Goal: Task Accomplishment & Management: Manage account settings

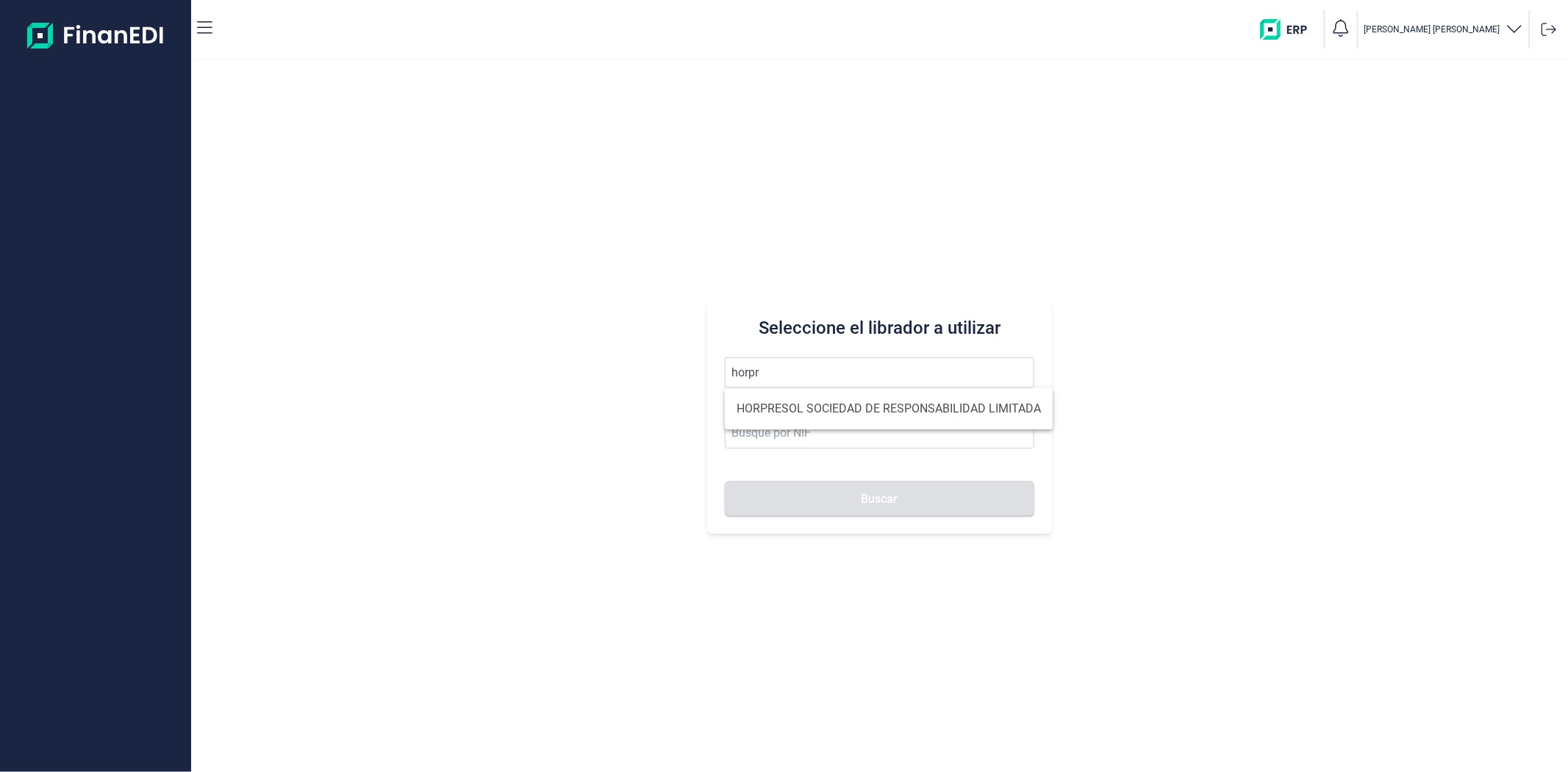
drag, startPoint x: 812, startPoint y: 399, endPoint x: 809, endPoint y: 426, distance: 27.2
click at [812, 400] on li "HORPRESOL SOCIEDAD DE RESPONSABILIDAD LIMITADA" at bounding box center [888, 408] width 328 height 29
type input "HORPRESOL SOCIEDAD DE RESPONSABILIDAD LIMITADA"
type input "B04685541"
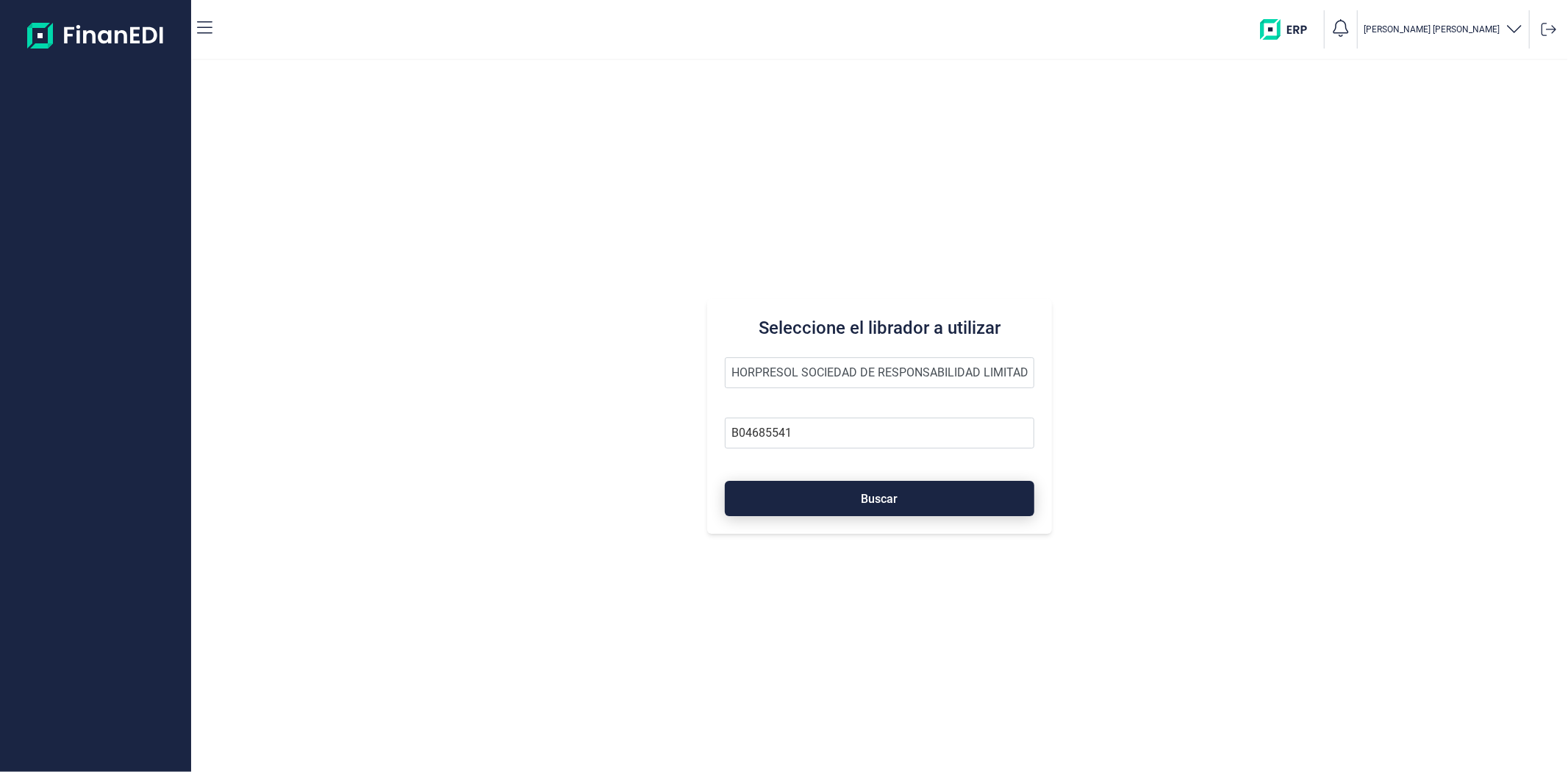
click at [806, 497] on button "Buscar" at bounding box center [879, 498] width 309 height 36
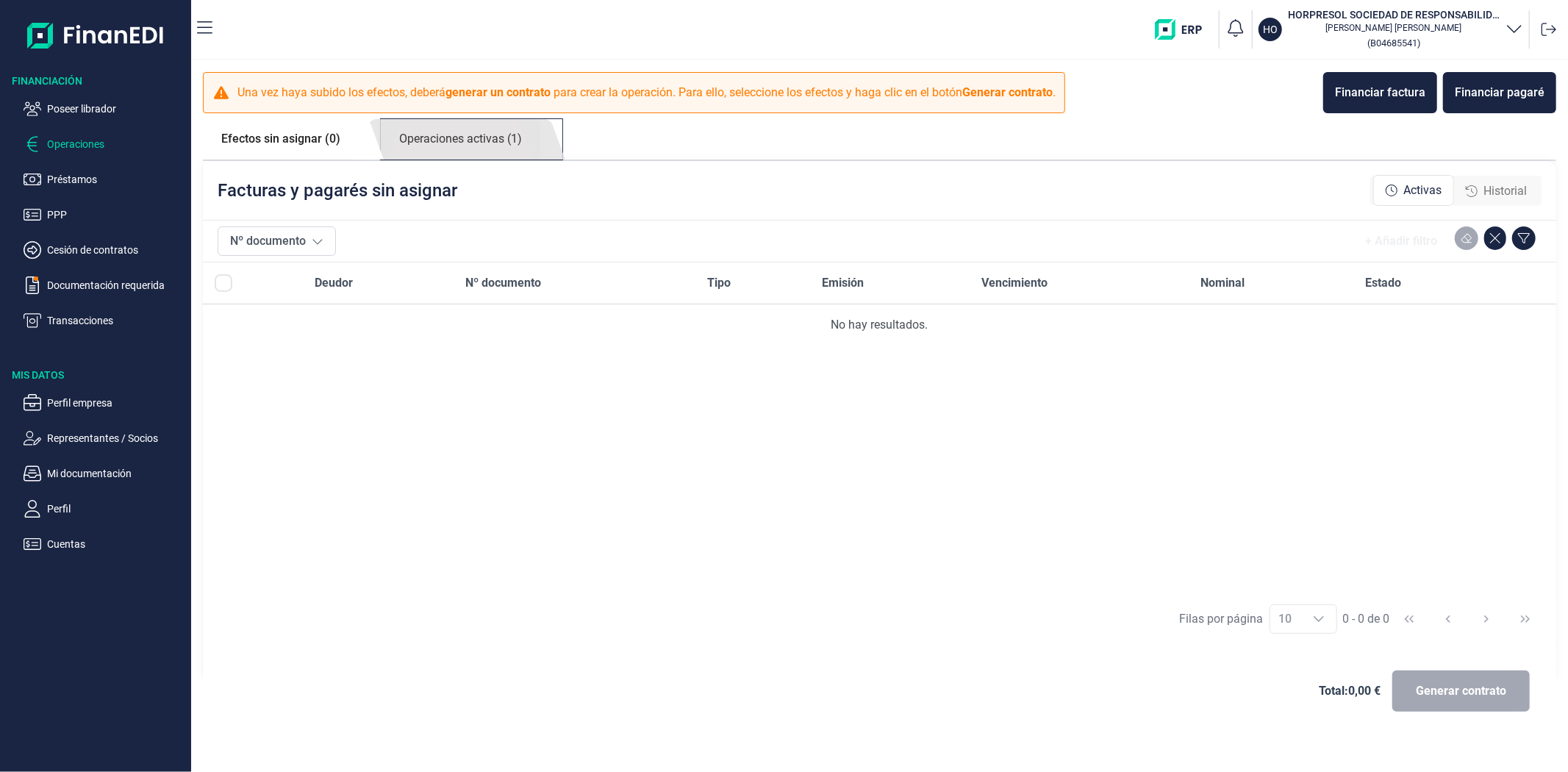
click at [525, 144] on link "Operaciones activas (1)" at bounding box center [460, 139] width 160 height 41
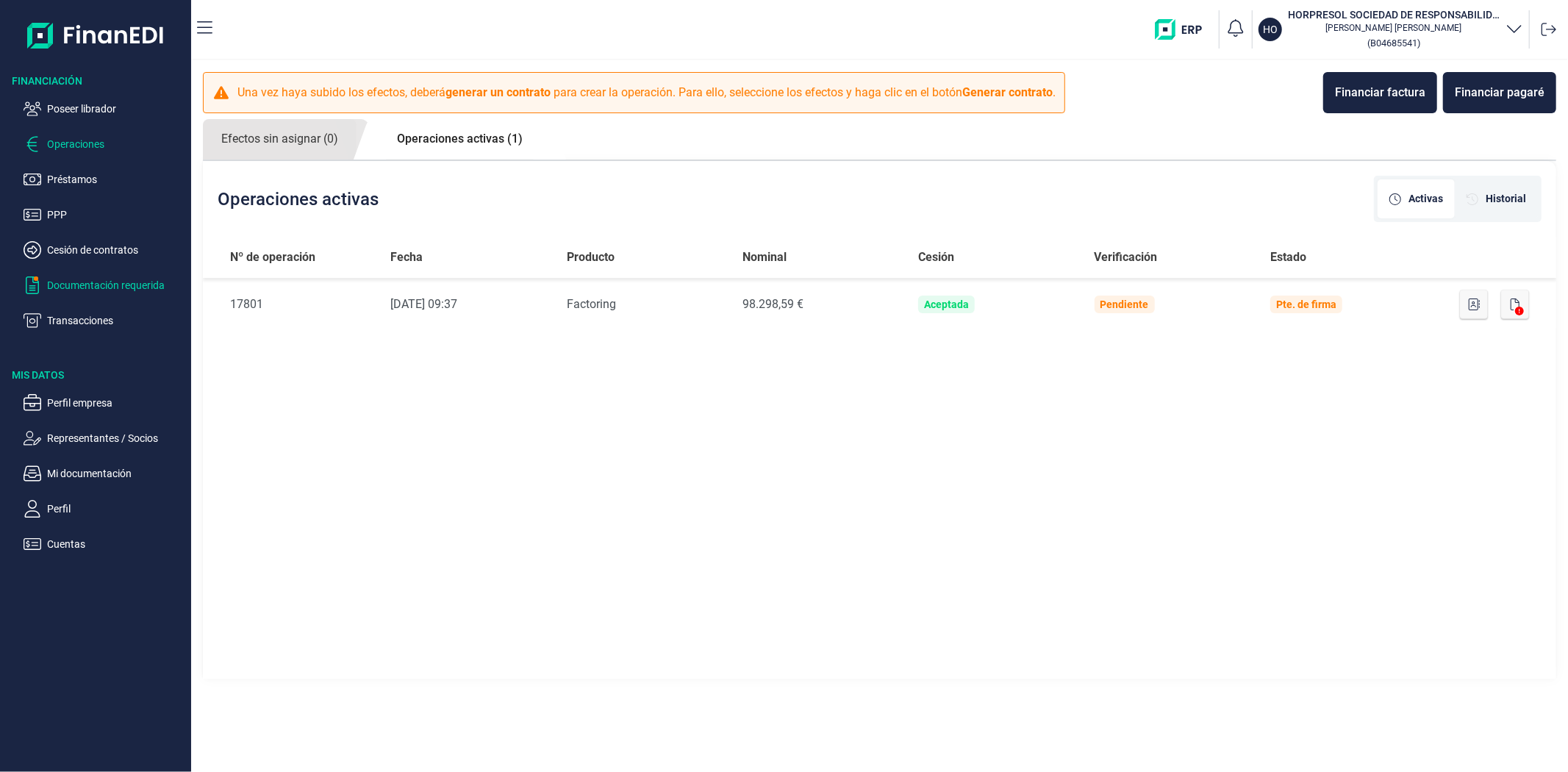
click at [53, 284] on p "Documentación requerida" at bounding box center [116, 285] width 138 height 18
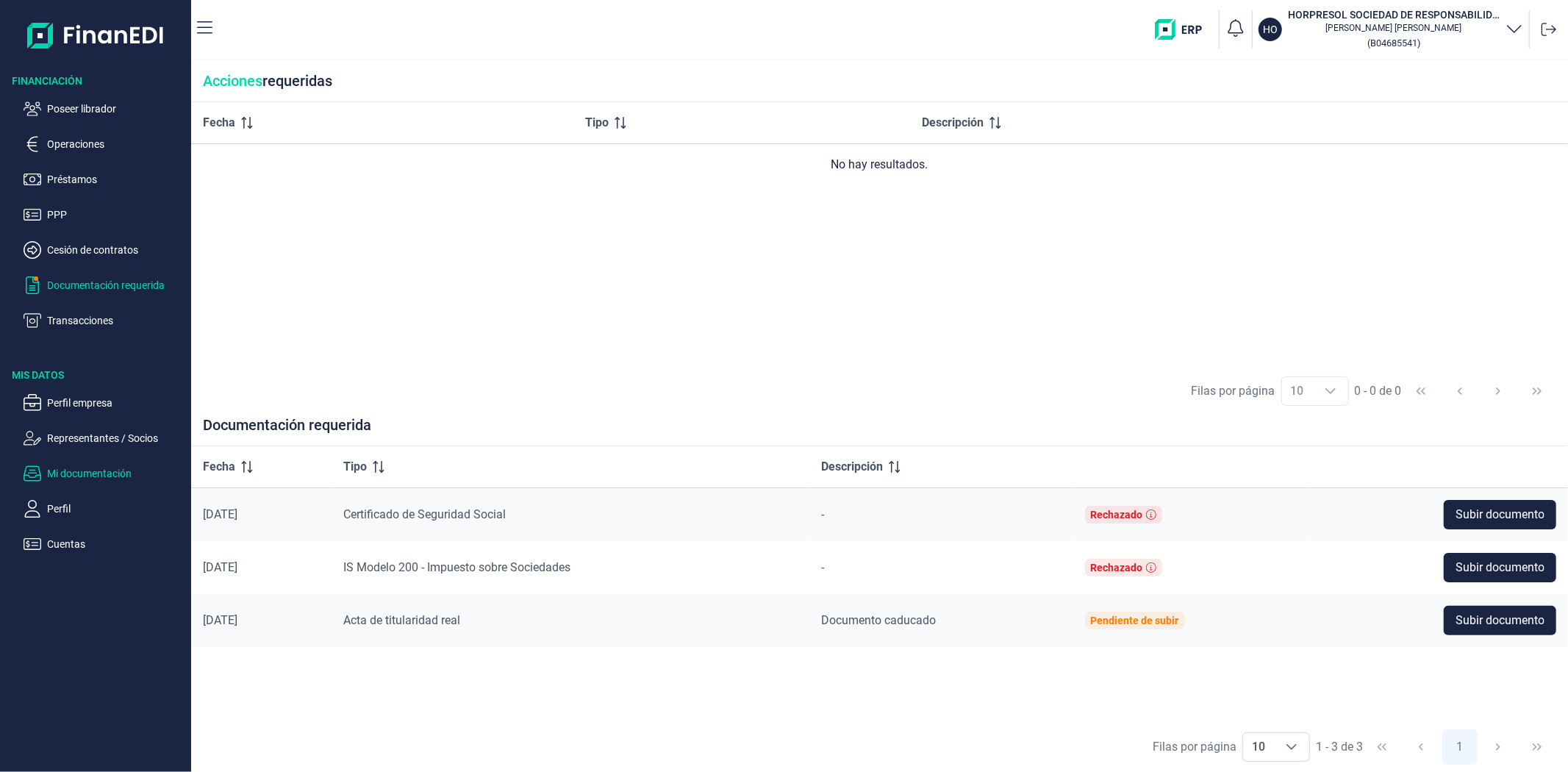
click at [67, 474] on p "Mi documentación" at bounding box center [116, 474] width 138 height 18
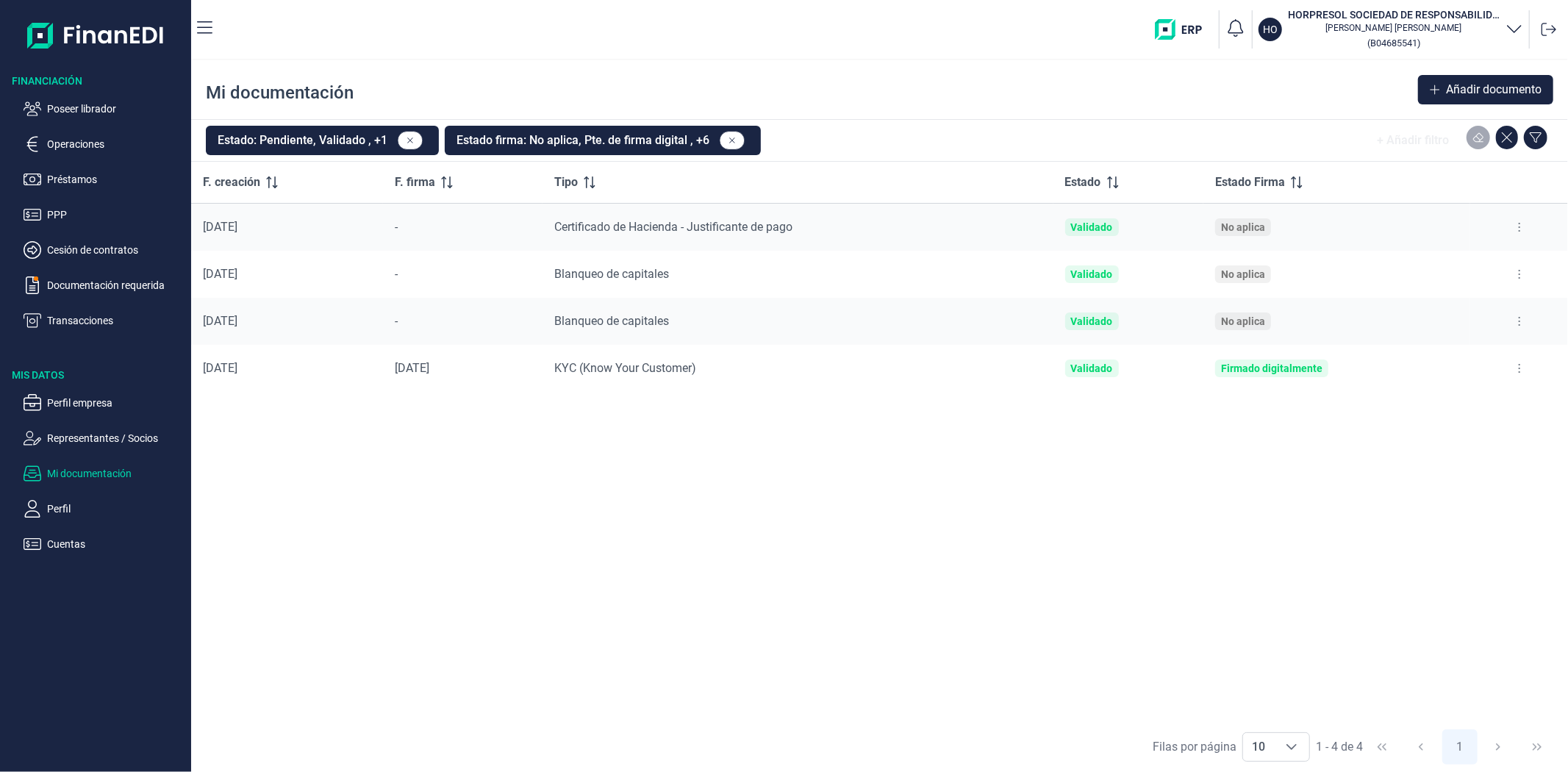
click at [1518, 228] on icon at bounding box center [1519, 227] width 3 height 12
click at [1412, 261] on span "Ver documento" at bounding box center [1429, 264] width 70 height 15
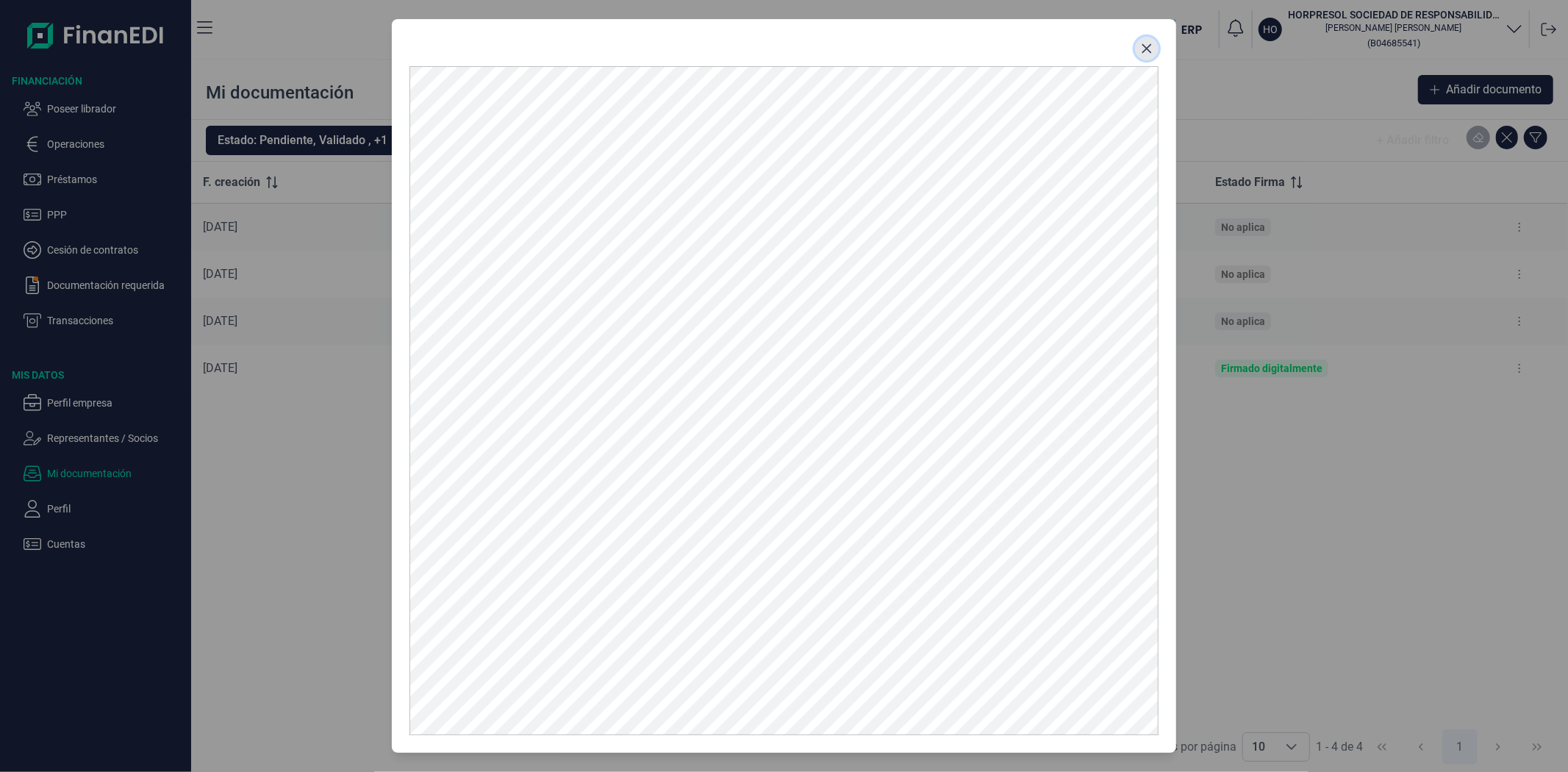
click at [1148, 47] on icon "Close" at bounding box center [1146, 49] width 12 height 12
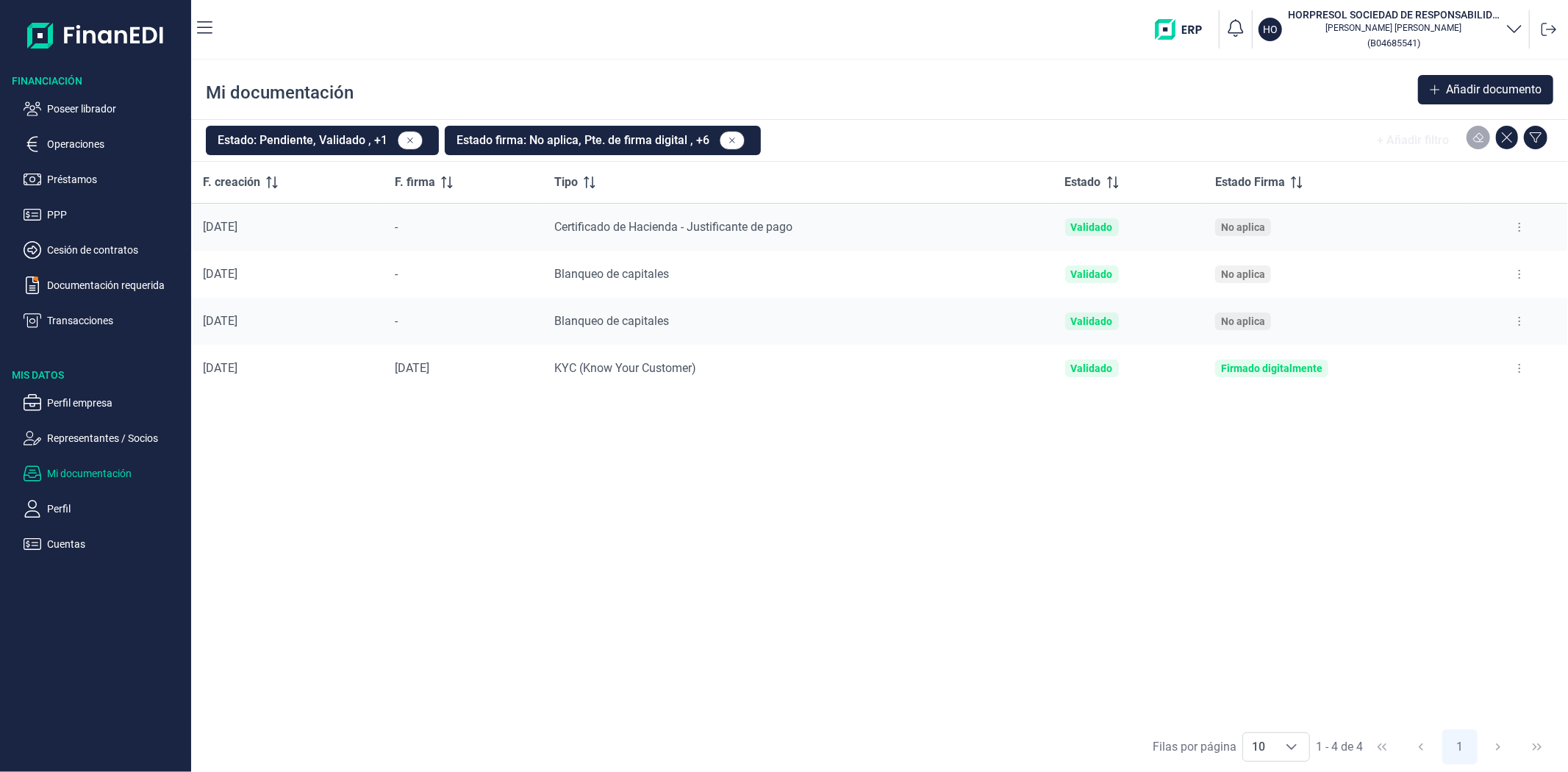
click at [1529, 231] on button at bounding box center [1519, 227] width 27 height 23
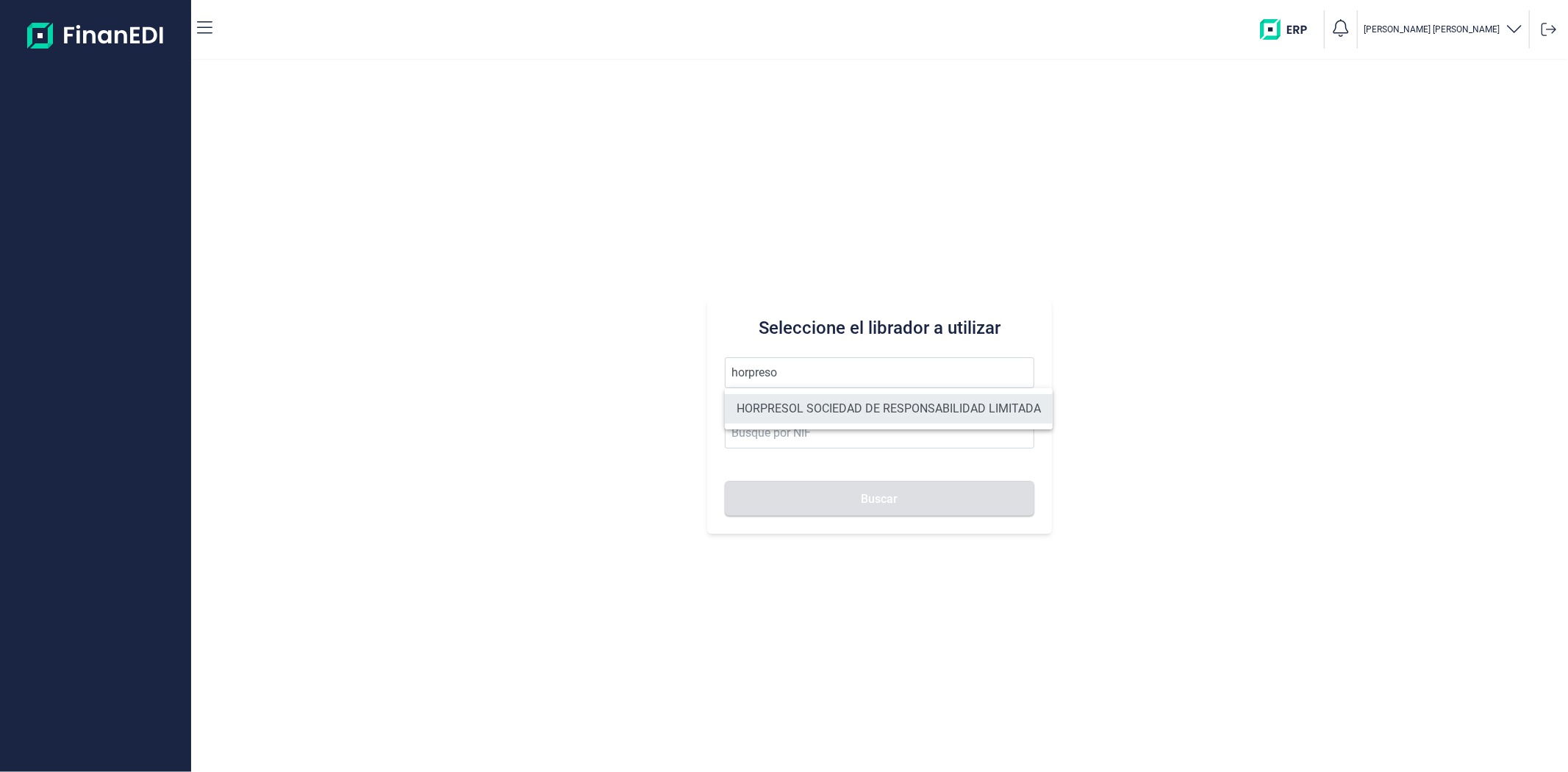
click at [775, 408] on li "HORPRESOL SOCIEDAD DE RESPONSABILIDAD LIMITADA" at bounding box center [888, 408] width 328 height 29
type input "HORPRESOL SOCIEDAD DE RESPONSABILIDAD LIMITADA"
type input "B04685541"
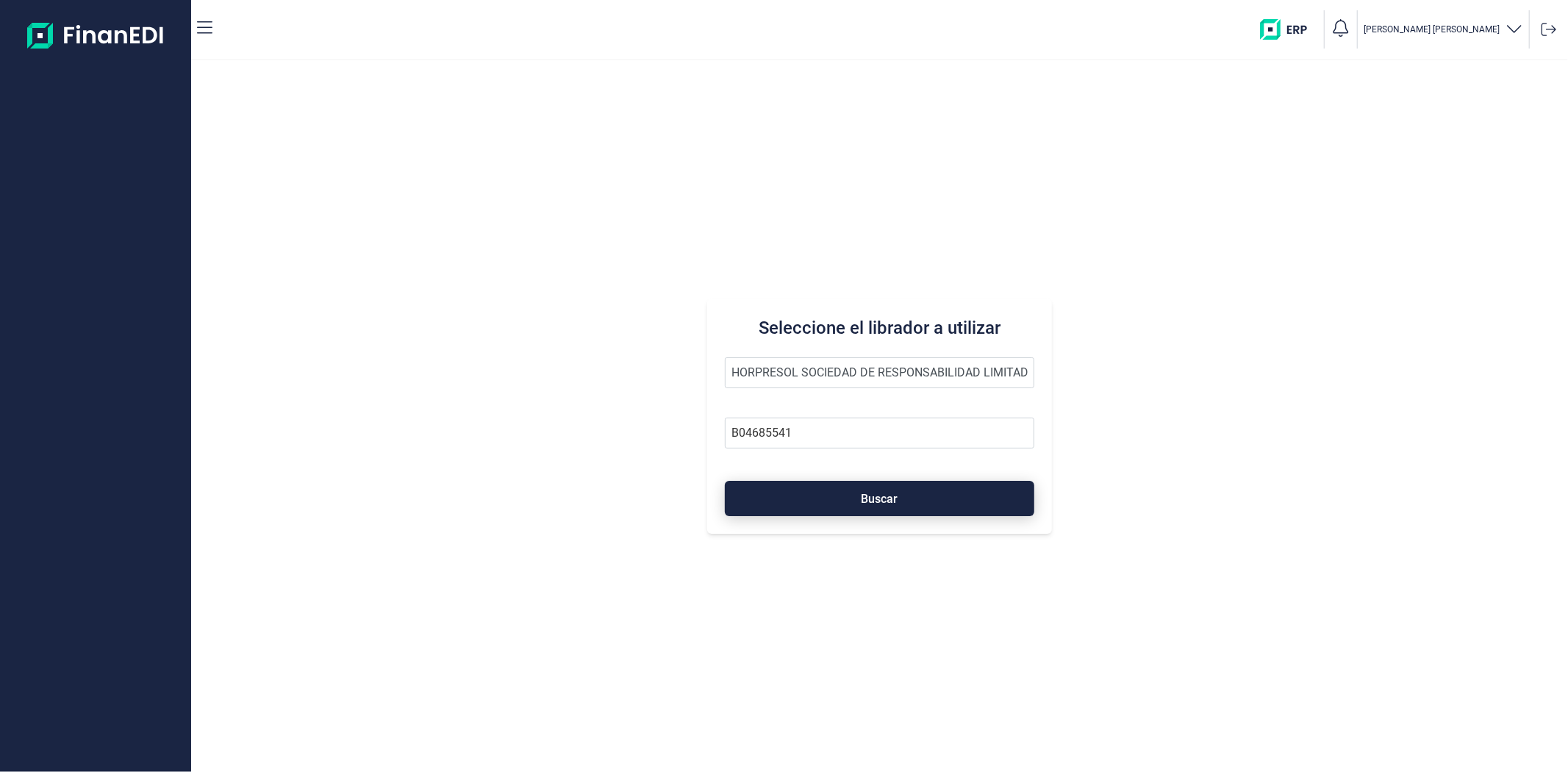
click at [792, 493] on button "Buscar" at bounding box center [879, 498] width 309 height 36
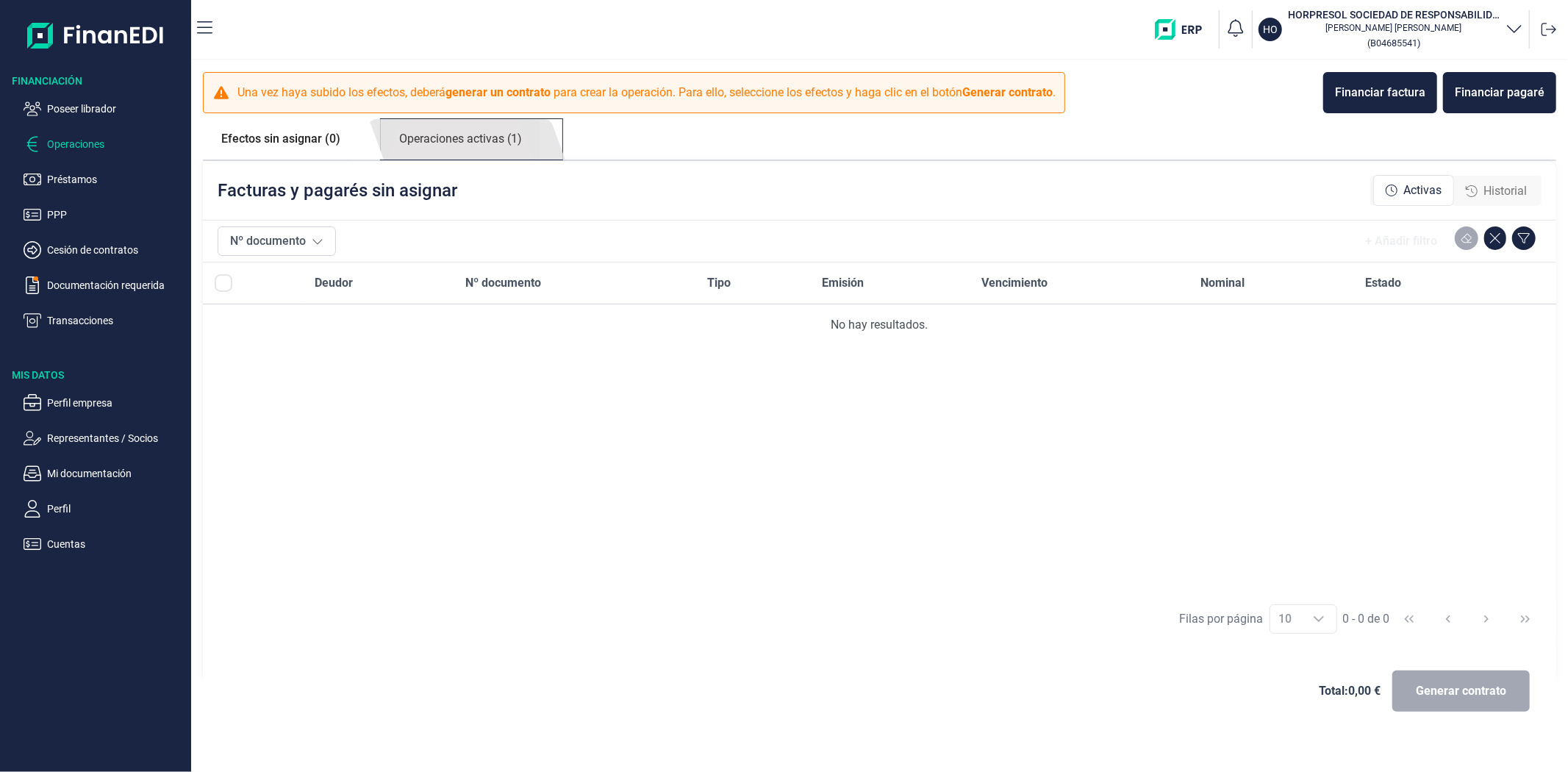
click at [441, 147] on link "Operaciones activas (1)" at bounding box center [460, 139] width 160 height 41
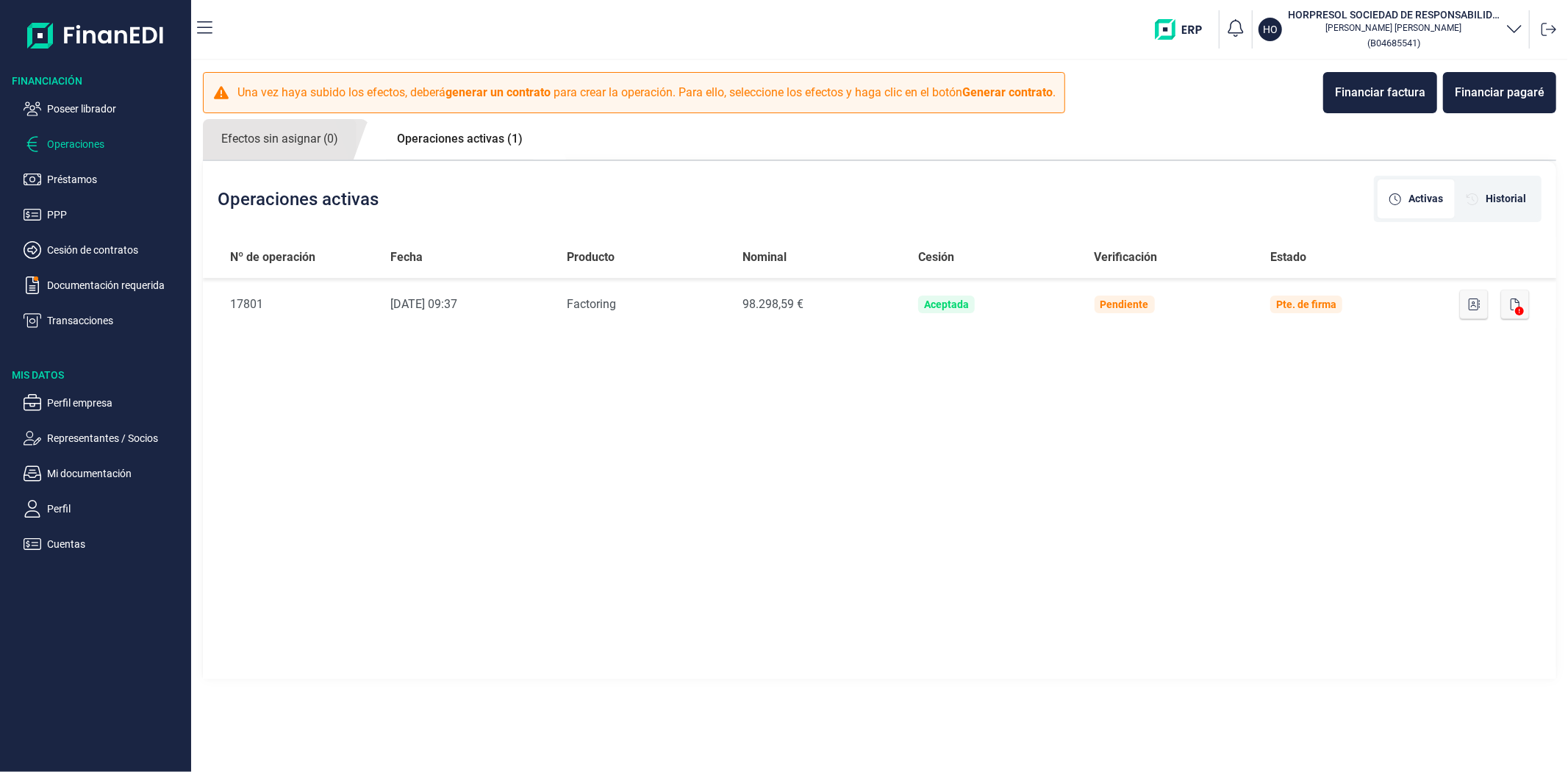
drag, startPoint x: 774, startPoint y: 459, endPoint x: 651, endPoint y: 406, distance: 133.9
click at [774, 460] on div "Nº de operación Fecha Producto Nominal Cesión Verificación Estado Nº de Operaci…" at bounding box center [879, 459] width 1353 height 445
click at [90, 278] on p "Documentación requerida" at bounding box center [116, 285] width 138 height 18
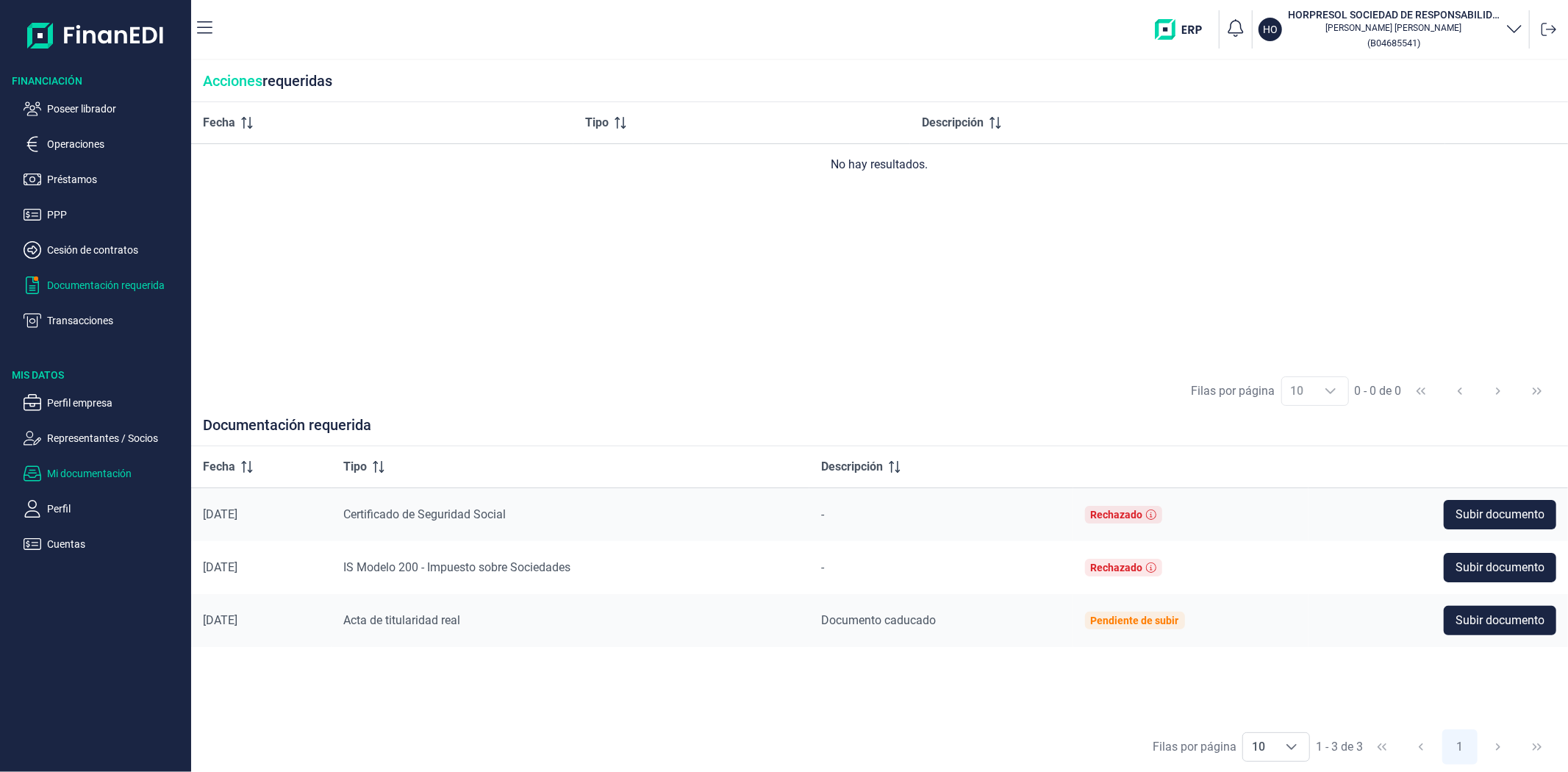
click at [67, 471] on p "Mi documentación" at bounding box center [116, 474] width 138 height 18
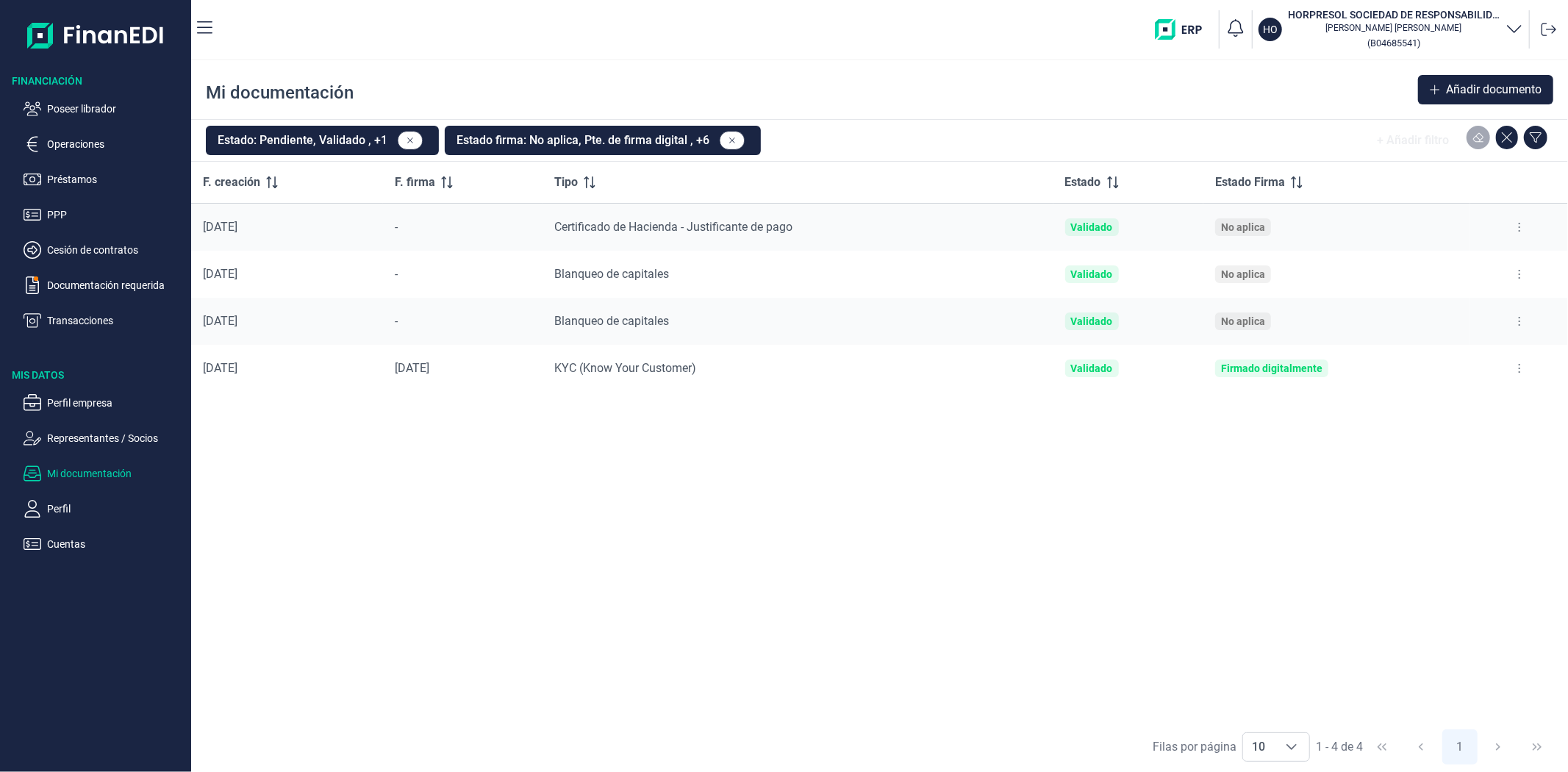
click at [1513, 230] on button at bounding box center [1519, 227] width 27 height 23
click at [1481, 297] on span "Reenviar estado documento" at bounding box center [1457, 290] width 128 height 15
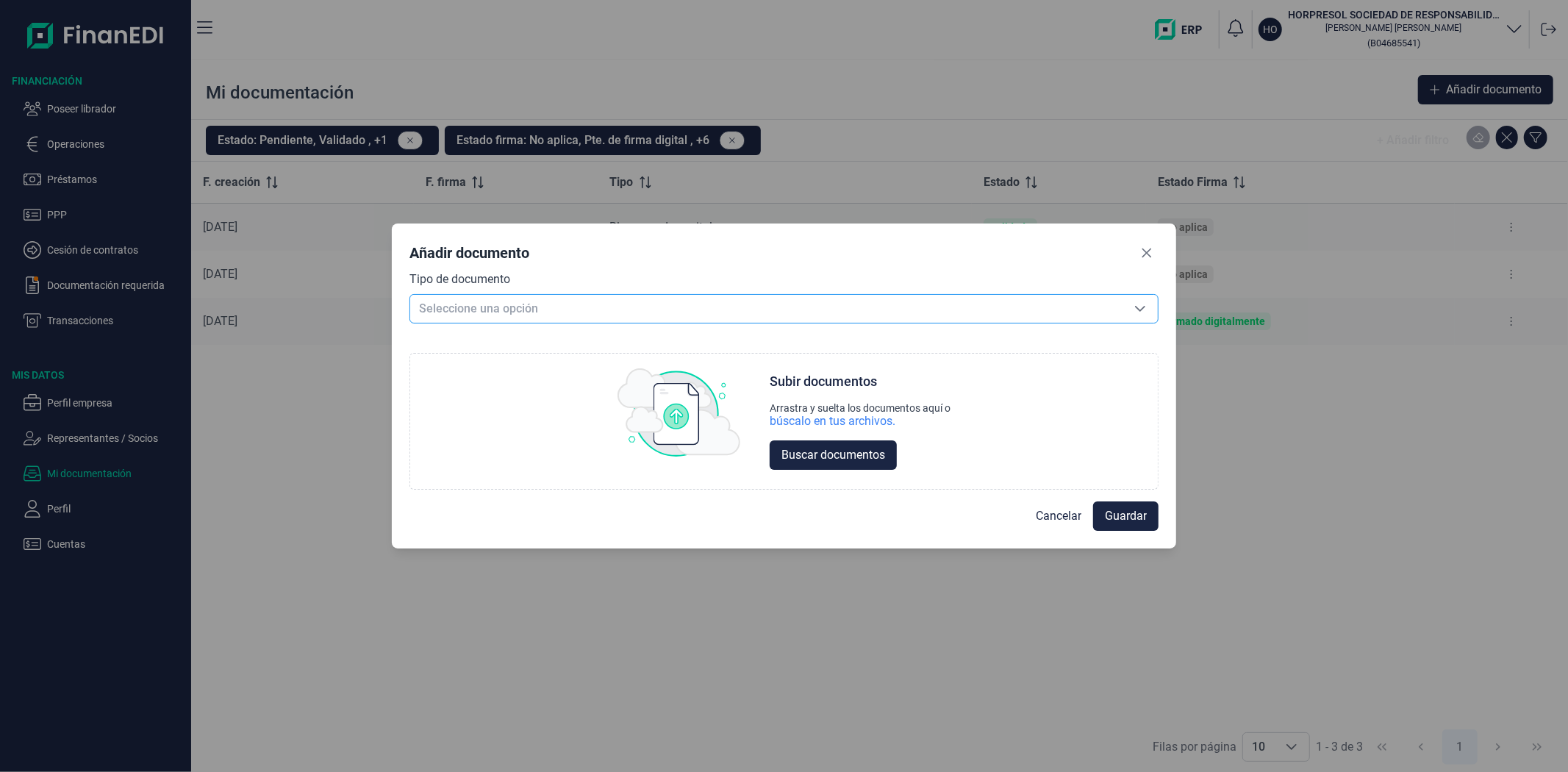
click at [487, 312] on span "Seleccione una opción" at bounding box center [765, 309] width 712 height 28
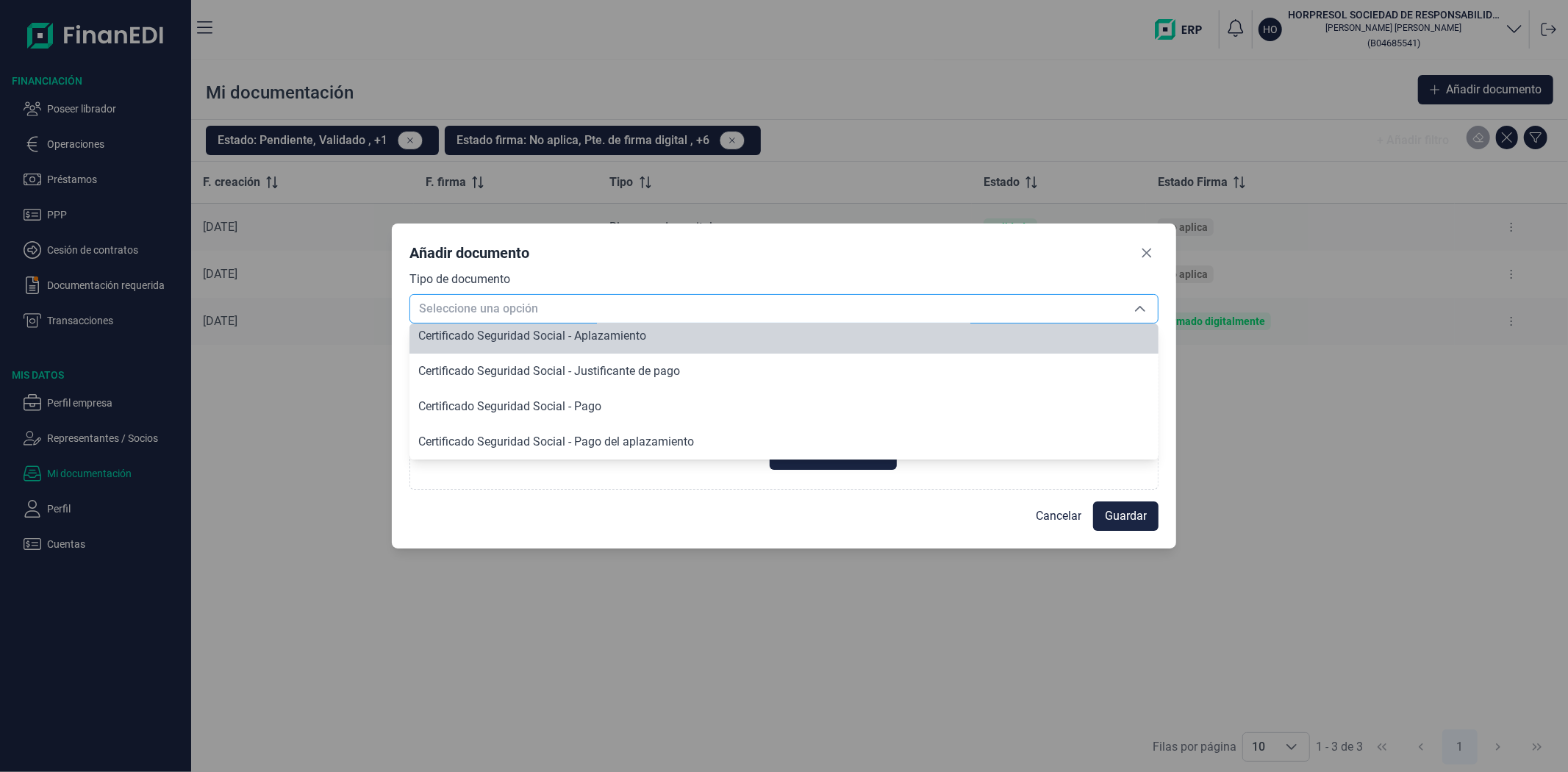
scroll to position [423, 0]
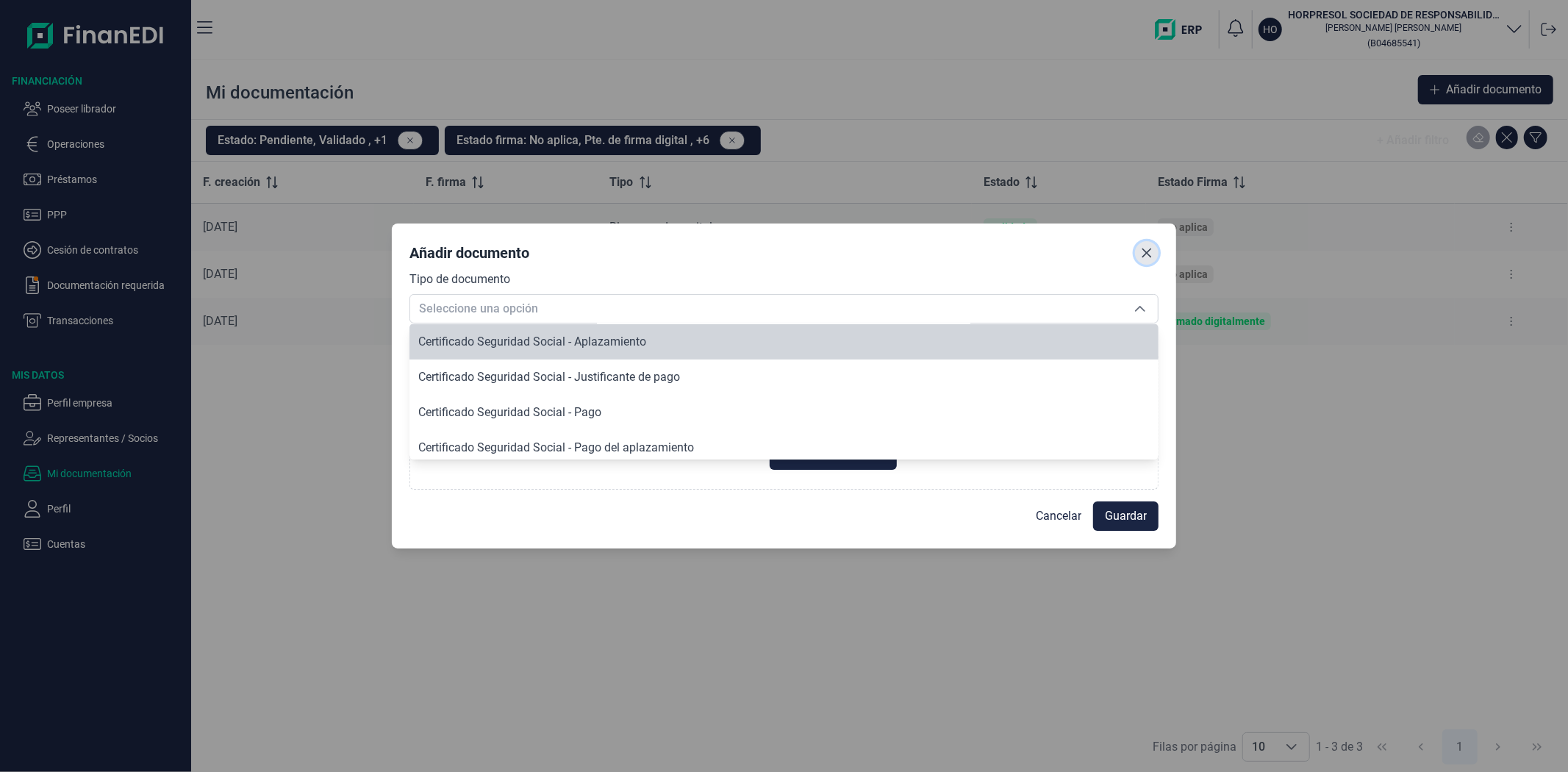
click at [1148, 255] on icon "Close" at bounding box center [1146, 253] width 12 height 12
